Goal: Task Accomplishment & Management: Use online tool/utility

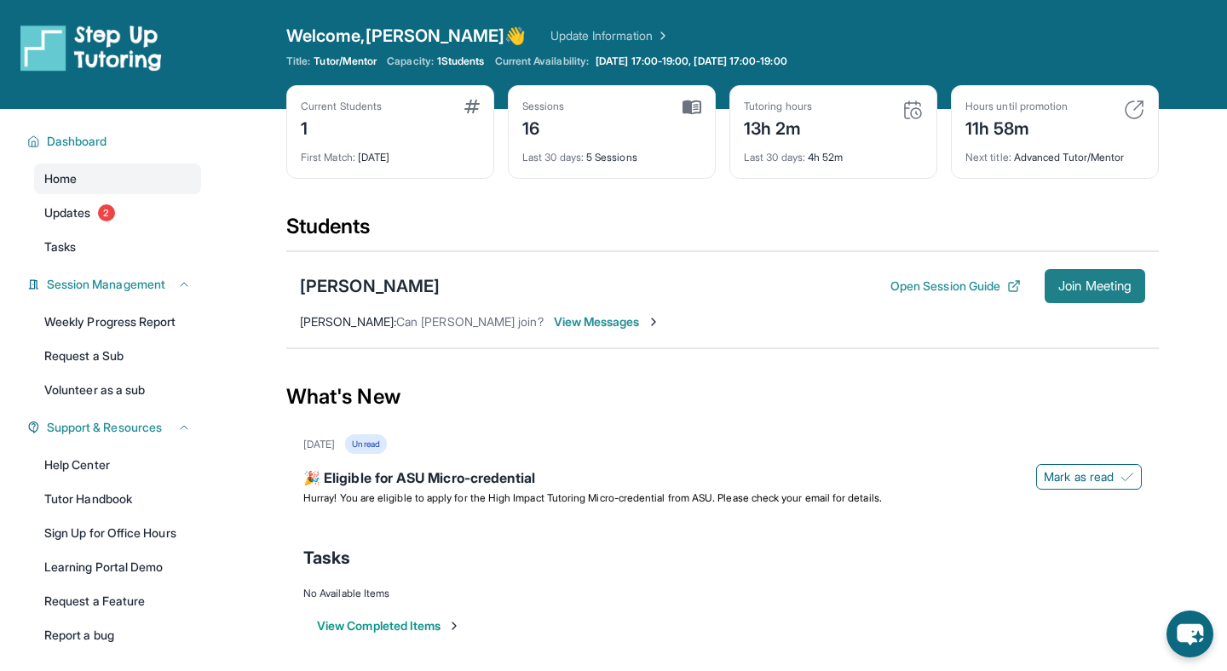
click at [1079, 276] on button "Join Meeting" at bounding box center [1094, 286] width 101 height 34
click at [1073, 283] on span "Join Meeting" at bounding box center [1094, 286] width 73 height 10
click at [53, 38] on img at bounding box center [90, 48] width 141 height 48
click at [1086, 289] on span "Join Meeting" at bounding box center [1094, 286] width 73 height 10
